Goal: Information Seeking & Learning: Learn about a topic

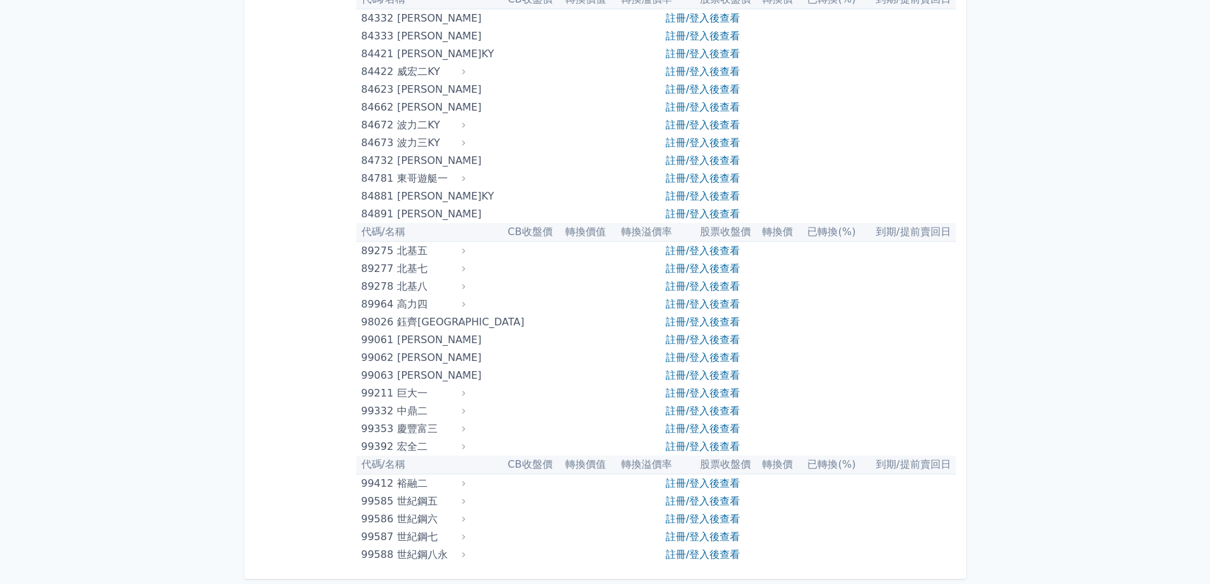
scroll to position [7551, 0]
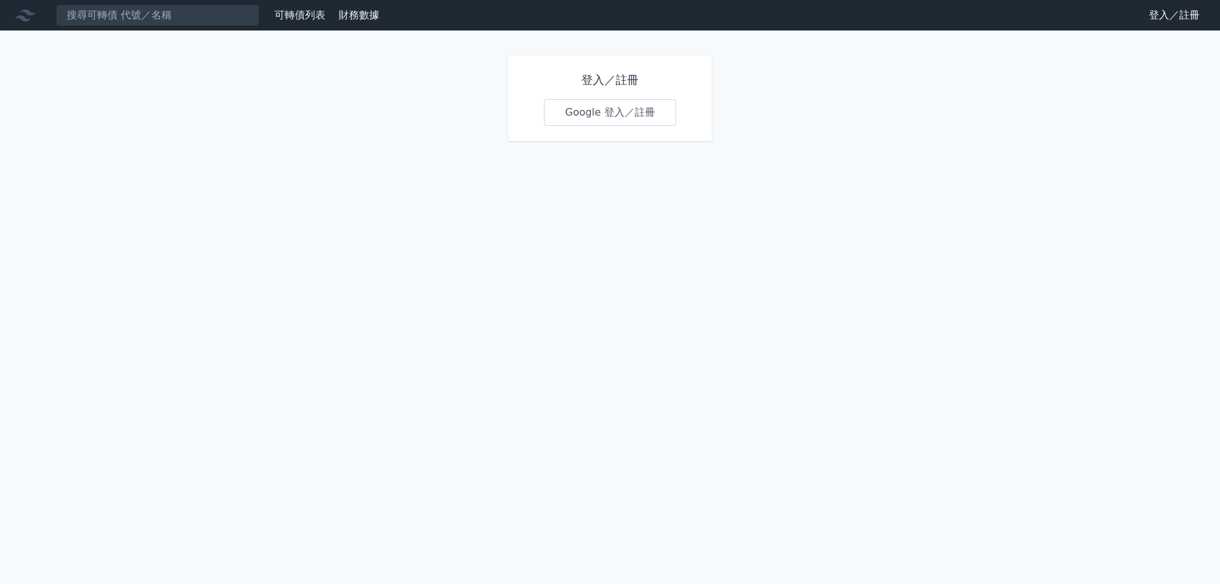
click at [607, 105] on link "Google 登入／註冊" at bounding box center [610, 112] width 132 height 27
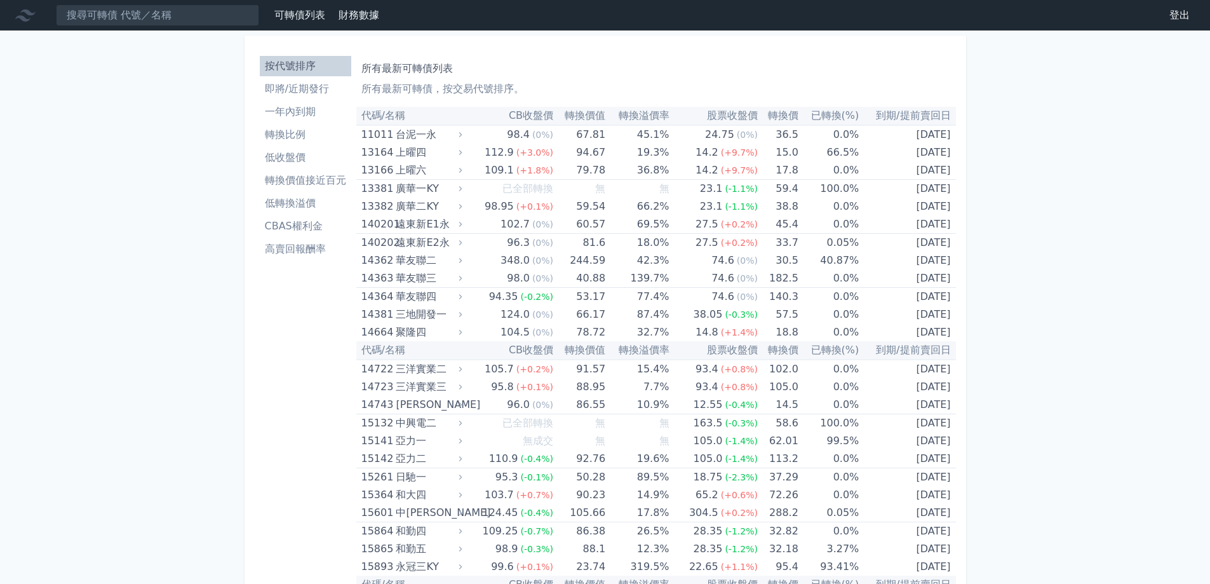
click at [302, 94] on li "即將/近期發行" at bounding box center [305, 88] width 91 height 15
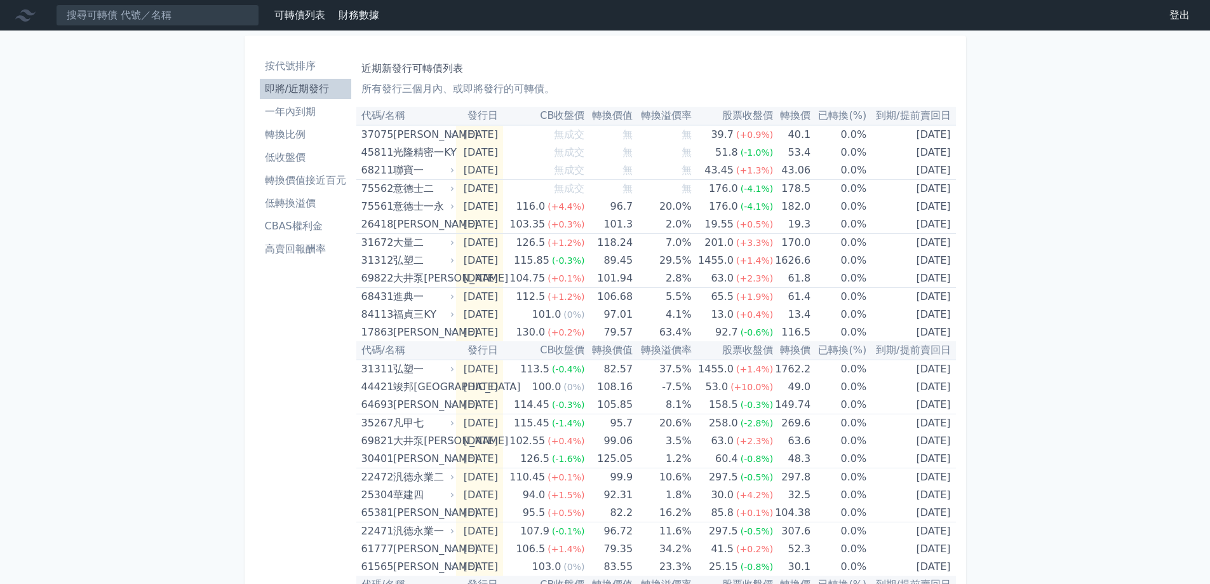
click at [311, 58] on link "按代號排序" at bounding box center [305, 66] width 91 height 20
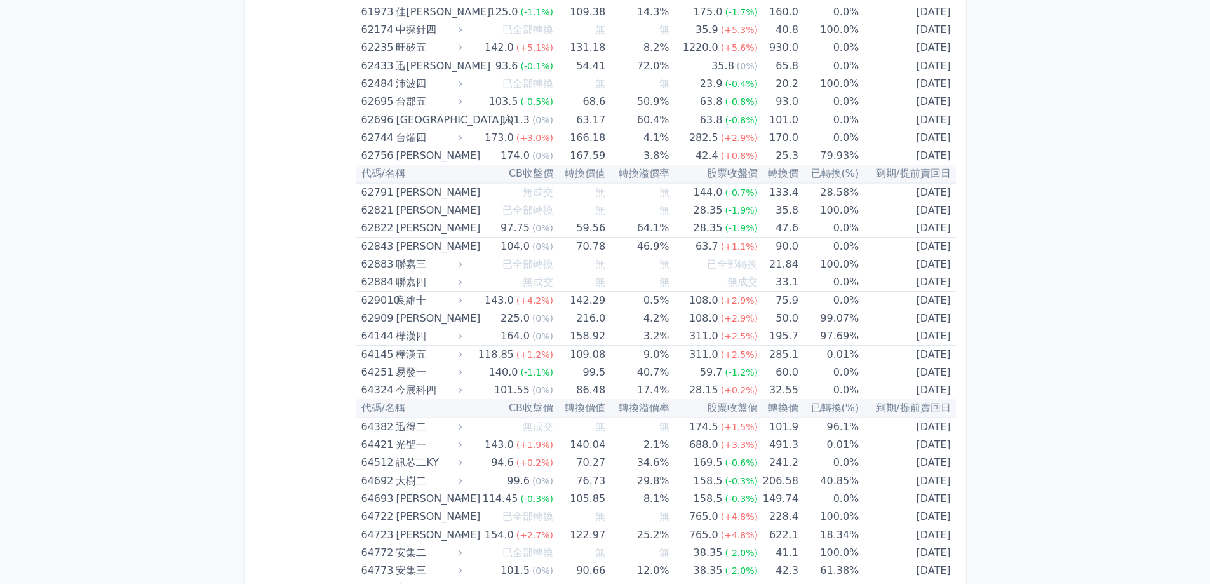
scroll to position [5336, 0]
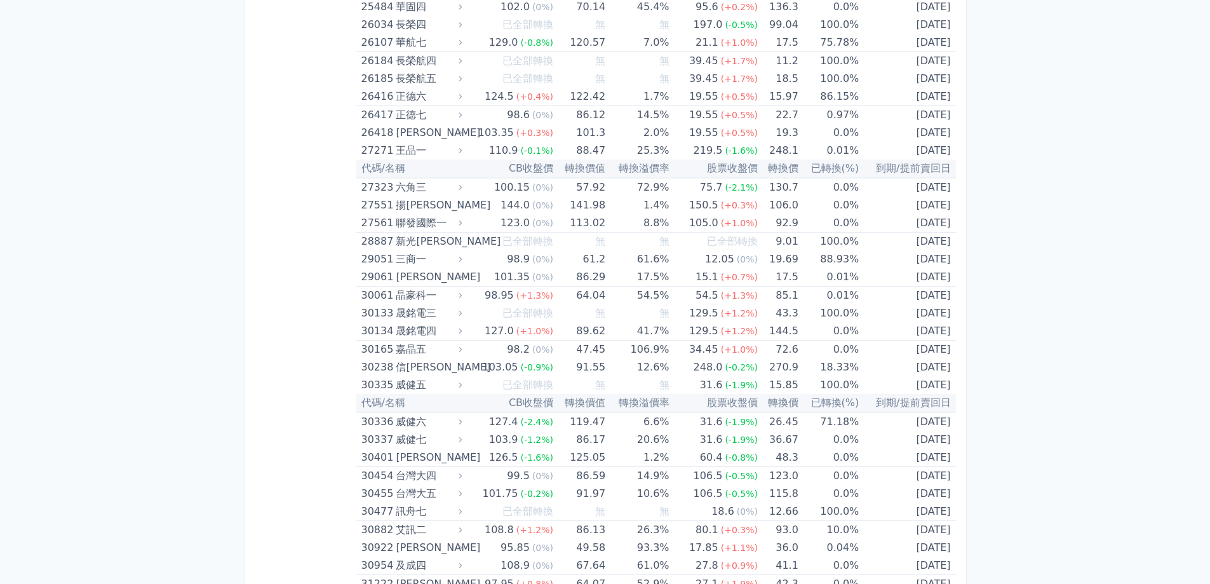
scroll to position [1525, 0]
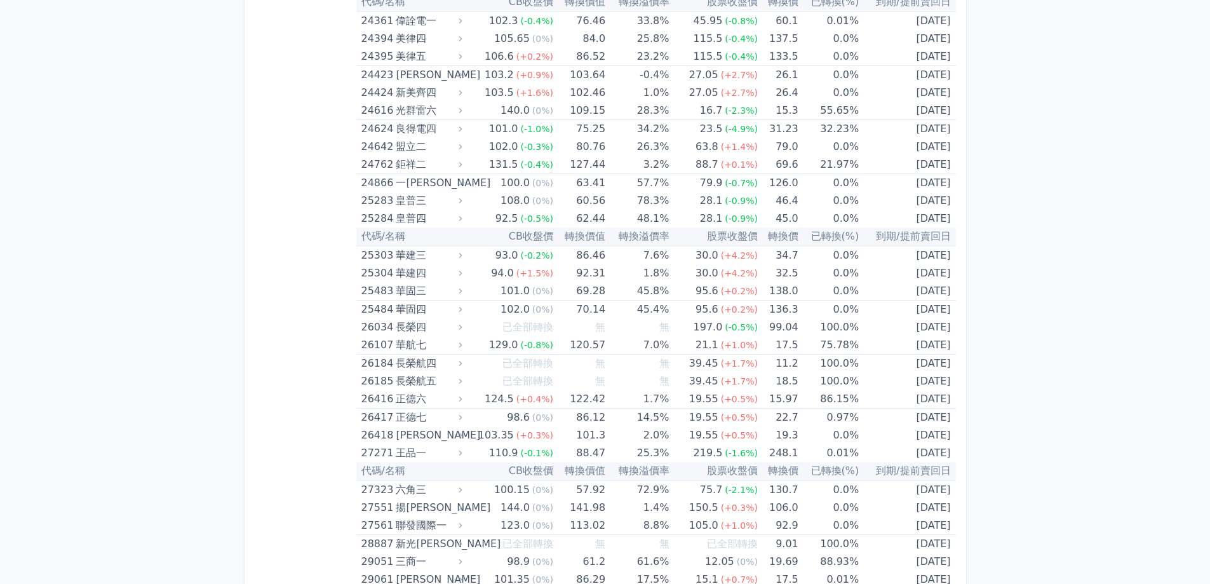
scroll to position [1715, 0]
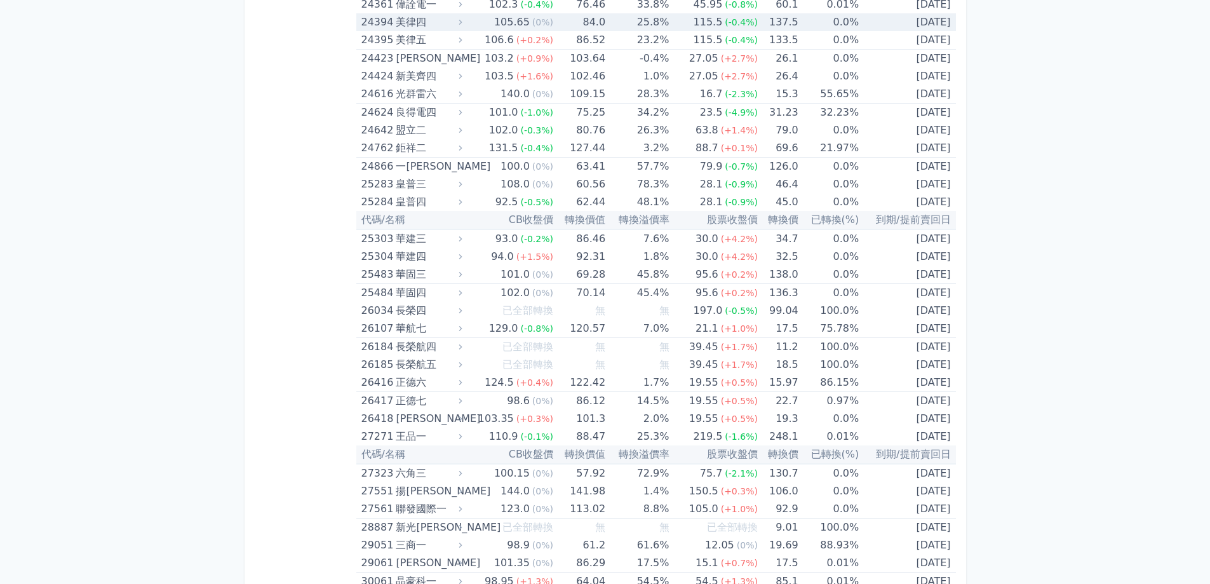
click at [664, 31] on td "25.8%" at bounding box center [637, 22] width 64 height 18
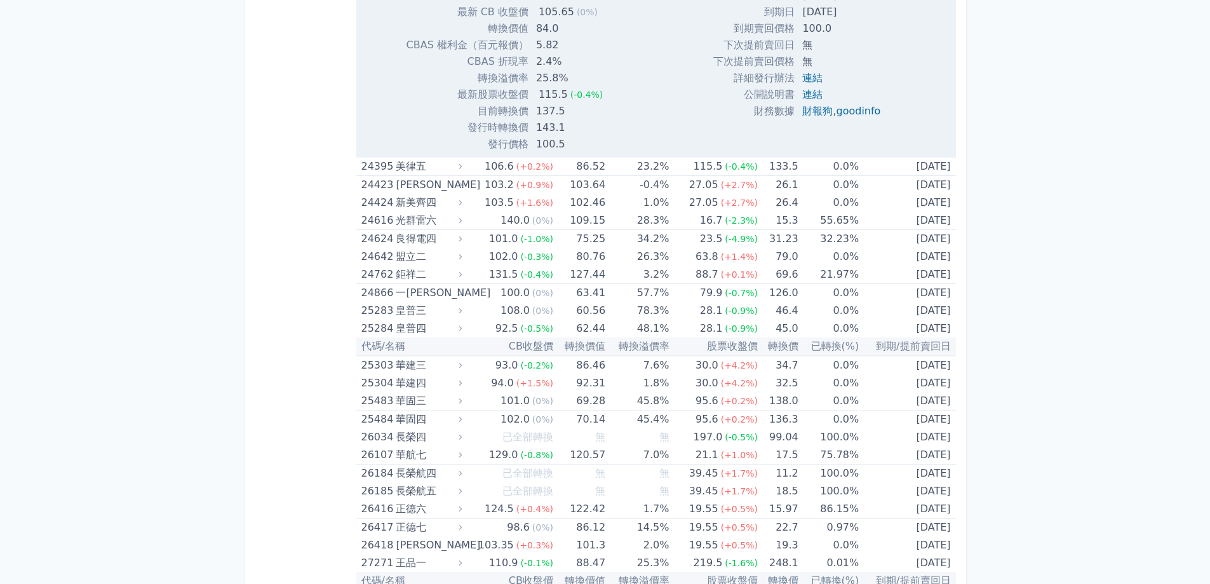
scroll to position [2033, 0]
